Goal: Task Accomplishment & Management: Manage account settings

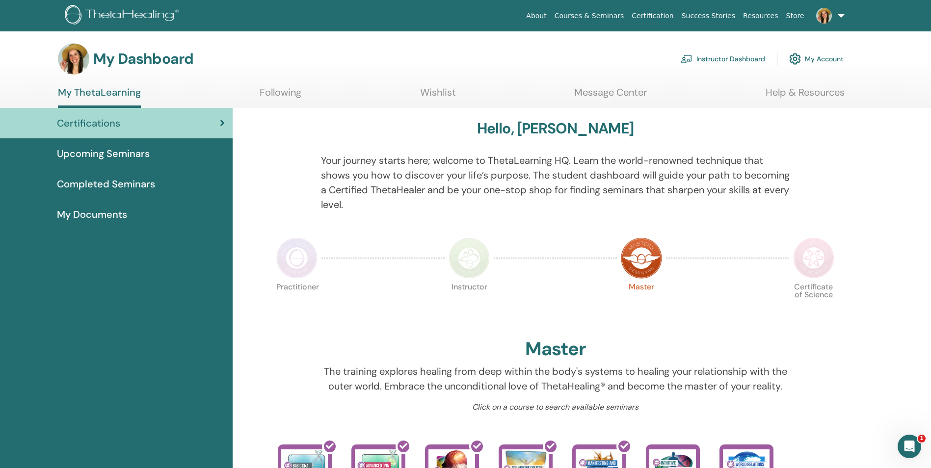
click at [736, 53] on link "Instructor Dashboard" at bounding box center [723, 59] width 84 height 22
click at [737, 56] on link "Instructor Dashboard" at bounding box center [723, 59] width 84 height 22
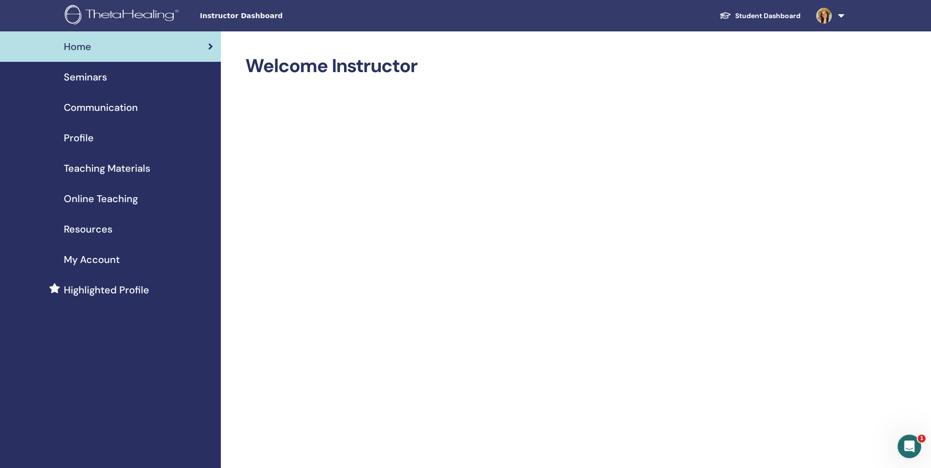
click at [94, 74] on span "Seminars" at bounding box center [85, 77] width 43 height 15
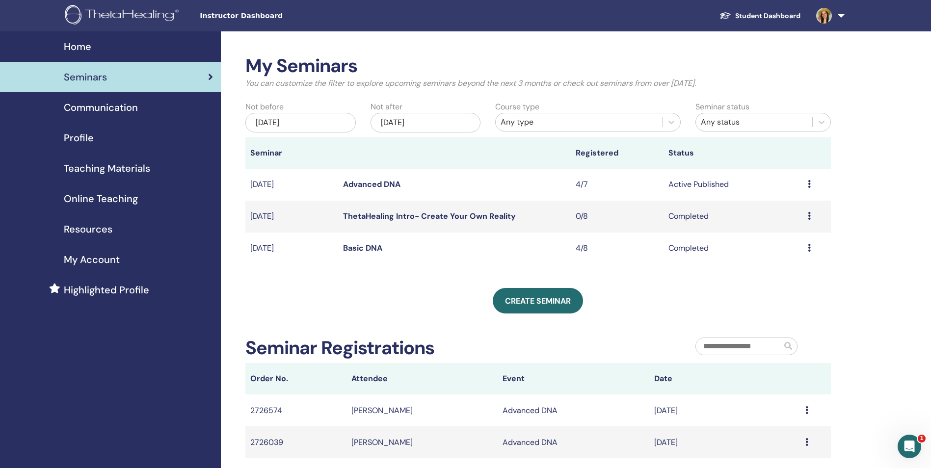
click at [362, 185] on link "Advanced DNA" at bounding box center [371, 184] width 57 height 10
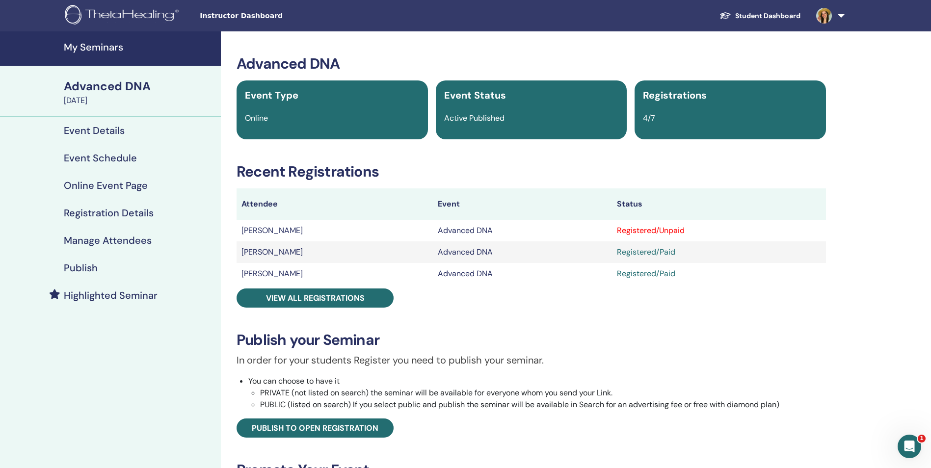
click at [121, 240] on h4 "Manage Attendees" at bounding box center [108, 241] width 88 height 12
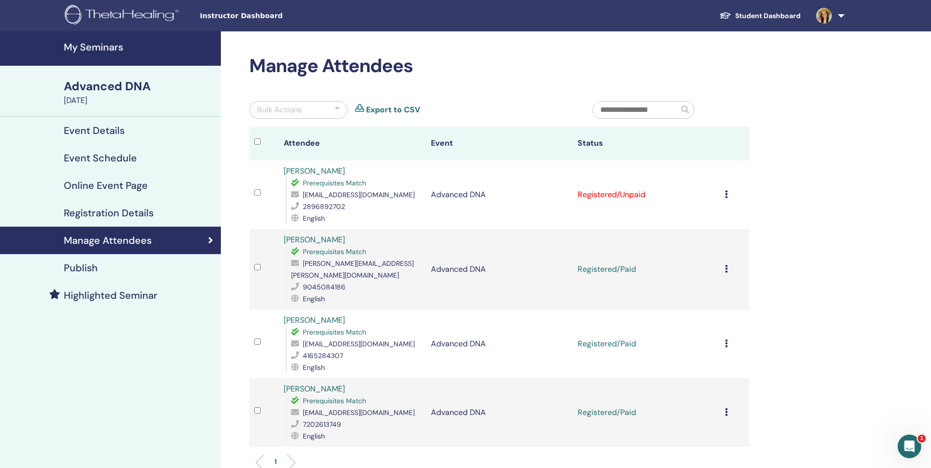
click at [725, 195] on icon at bounding box center [726, 194] width 3 height 8
click at [695, 236] on p "Mark as Paid" at bounding box center [713, 233] width 78 height 12
click at [730, 192] on div "Cancel Registration Do not auto-certify Mark as Paid Mark as Unpaid Mark as Abs…" at bounding box center [735, 195] width 20 height 12
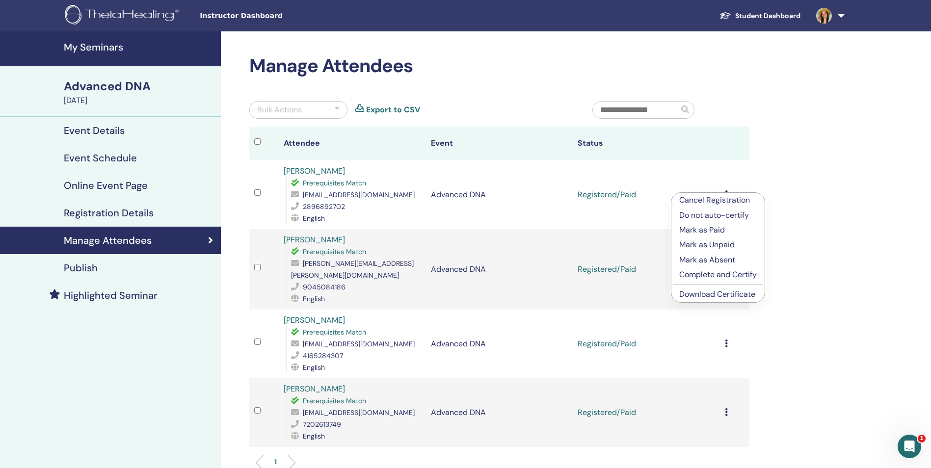
click at [719, 276] on p "Complete and Certify" at bounding box center [718, 275] width 78 height 12
click at [625, 193] on link "Completed and Certified" at bounding box center [626, 194] width 96 height 10
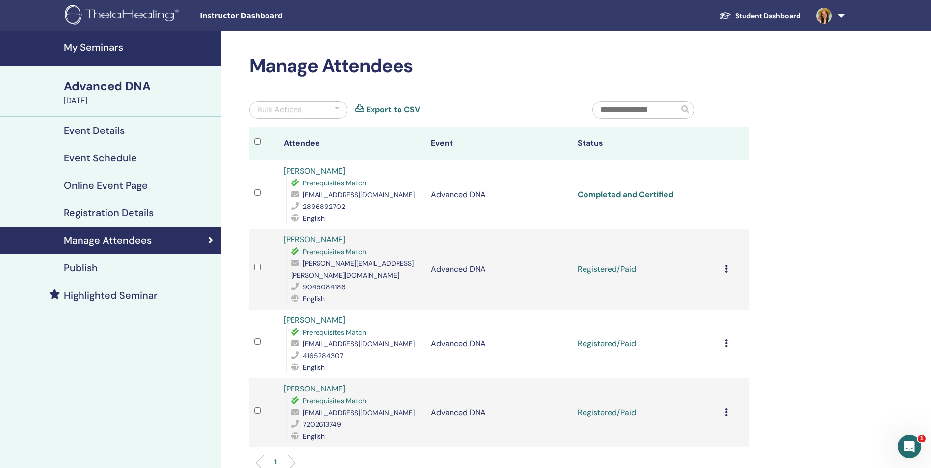
click at [725, 265] on icon at bounding box center [726, 269] width 3 height 8
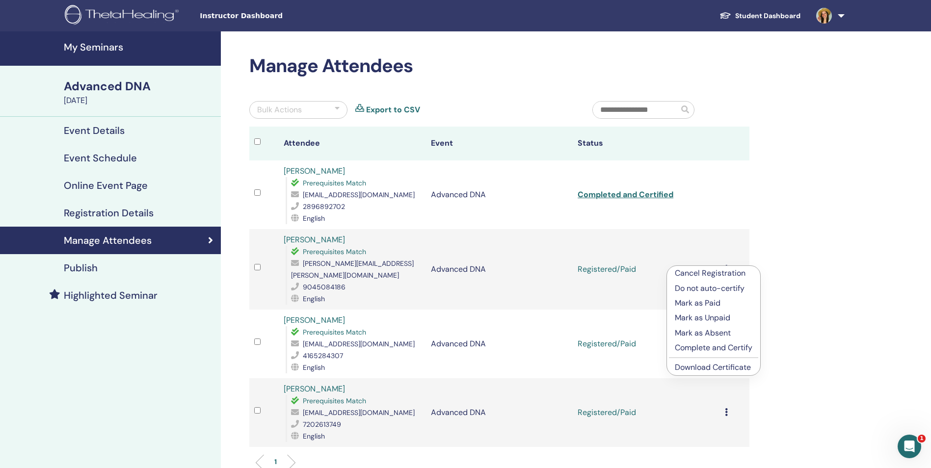
click at [710, 345] on p "Complete and Certify" at bounding box center [714, 348] width 78 height 12
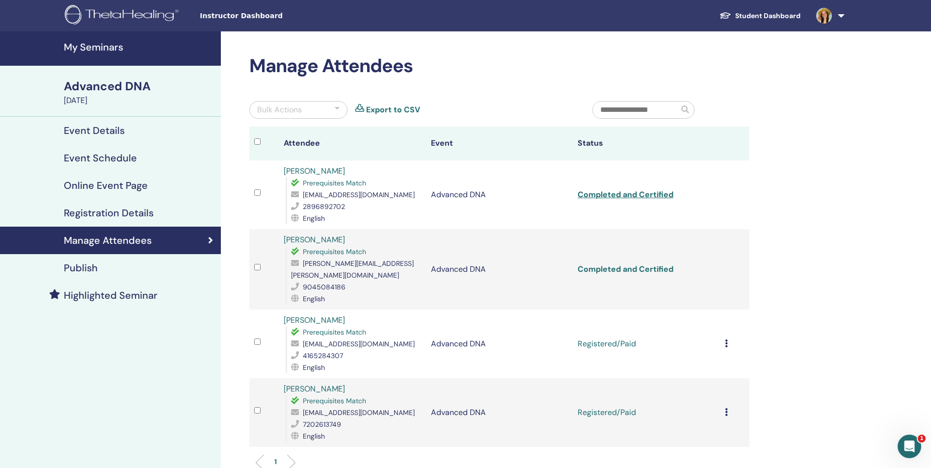
click at [651, 265] on link "Completed and Certified" at bounding box center [626, 269] width 96 height 10
click at [729, 338] on div "Cancel Registration Do not auto-certify Mark as Paid Mark as Unpaid Mark as Abs…" at bounding box center [735, 344] width 20 height 12
click at [728, 413] on p "Complete and Certify" at bounding box center [717, 413] width 78 height 12
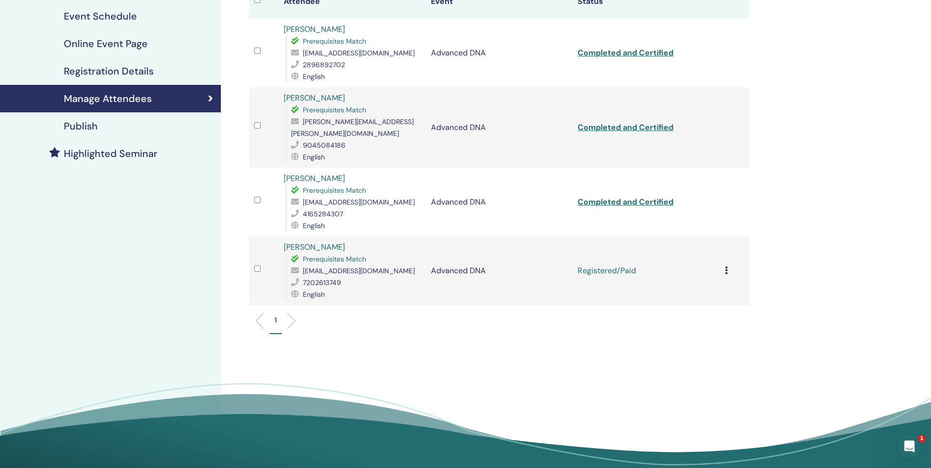
scroll to position [147, 0]
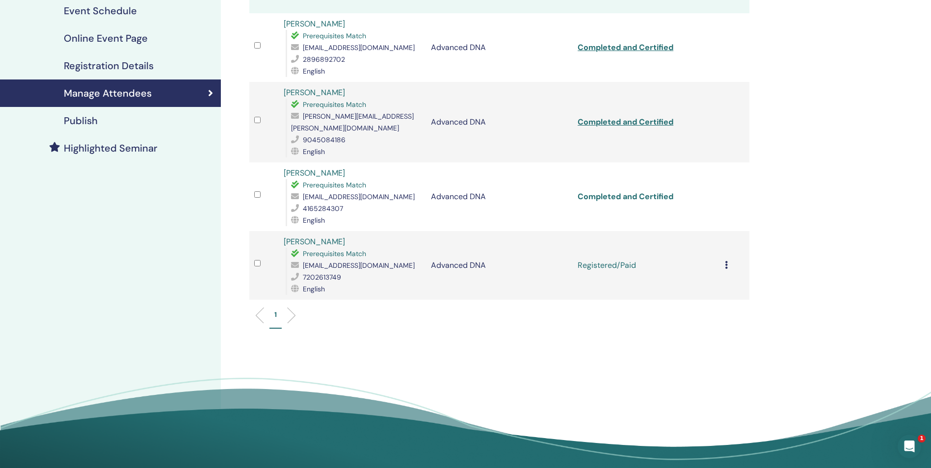
click at [623, 191] on link "Completed and Certified" at bounding box center [626, 196] width 96 height 10
drag, startPoint x: 370, startPoint y: 187, endPoint x: 300, endPoint y: 185, distance: 70.2
click at [300, 191] on div "[EMAIL_ADDRESS][DOMAIN_NAME]" at bounding box center [356, 197] width 130 height 12
copy div "[EMAIL_ADDRESS][DOMAIN_NAME]"
click at [729, 260] on div "Cancel Registration Do not auto-certify Mark as Paid Mark as Unpaid Mark as Abs…" at bounding box center [735, 266] width 20 height 12
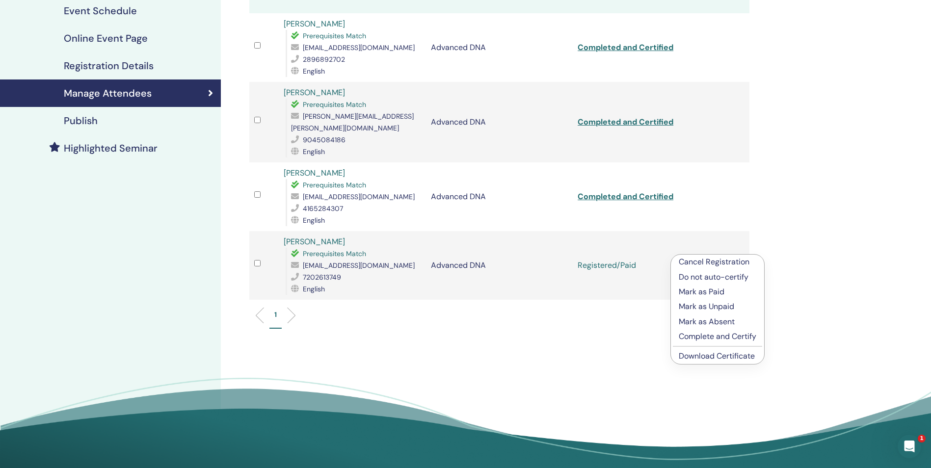
click at [716, 339] on p "Complete and Certify" at bounding box center [718, 337] width 78 height 12
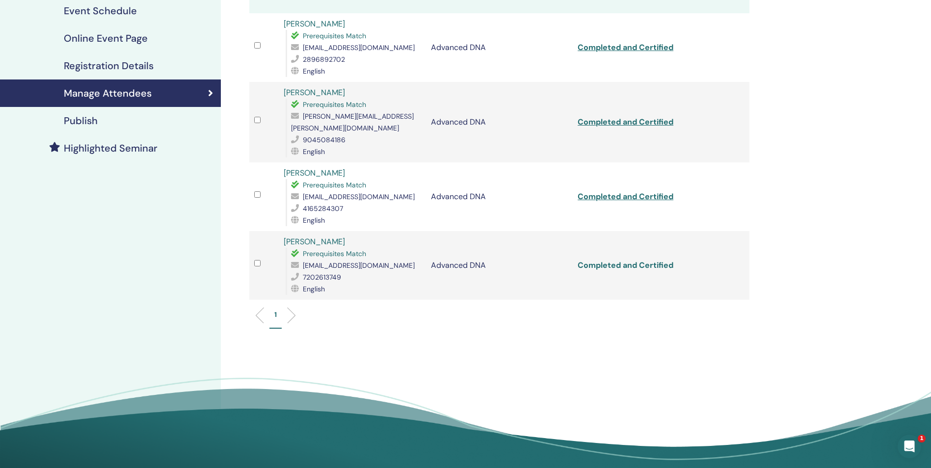
click at [637, 260] on link "Completed and Certified" at bounding box center [626, 265] width 96 height 10
